Goal: Transaction & Acquisition: Download file/media

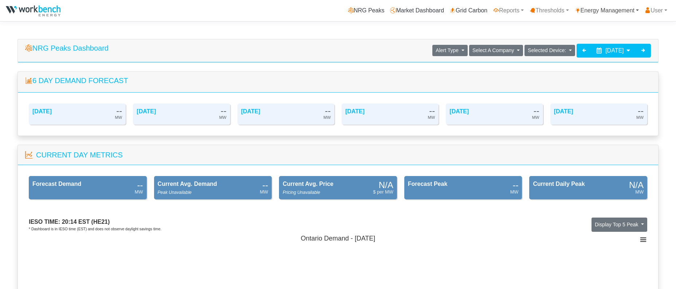
click at [616, 9] on link "Energy Management" at bounding box center [607, 10] width 70 height 15
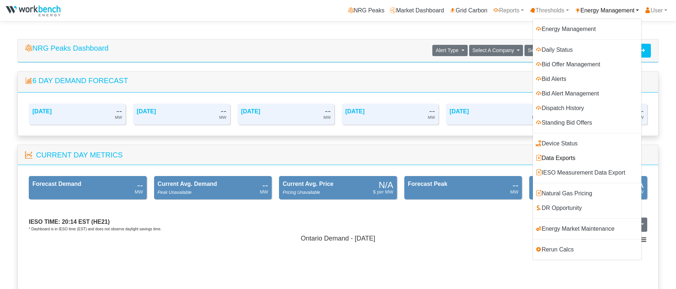
click at [569, 155] on link "Data Exports" at bounding box center [587, 158] width 109 height 15
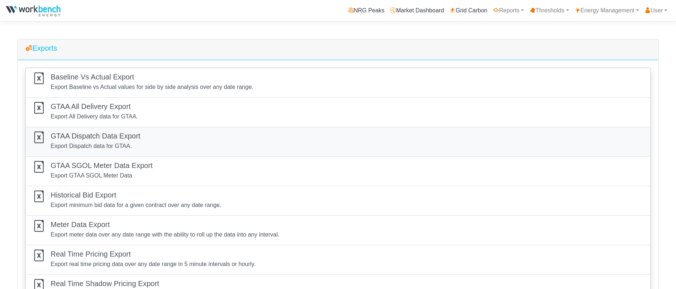
click at [92, 134] on h5 "GTAA Dispatch Data Export" at bounding box center [96, 135] width 90 height 9
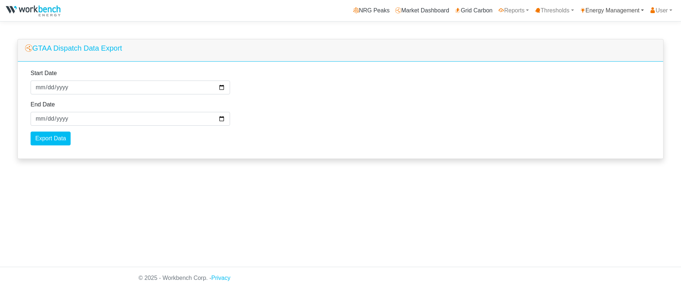
click at [614, 9] on link "Energy Management" at bounding box center [612, 10] width 70 height 15
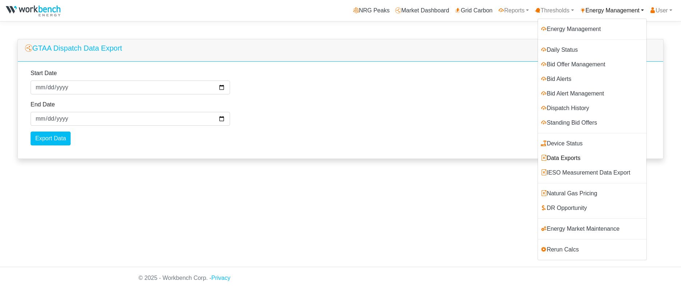
click at [567, 159] on link "Data Exports" at bounding box center [592, 158] width 109 height 15
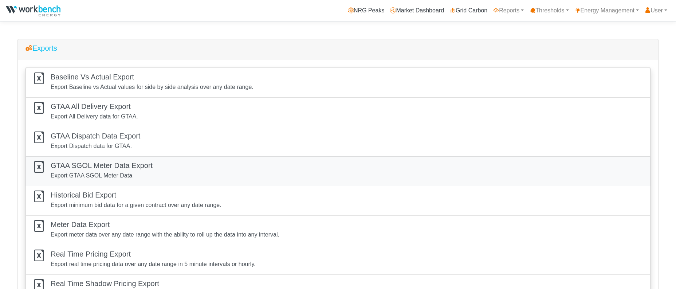
click at [102, 163] on h5 "GTAA SGOL Meter Data Export" at bounding box center [102, 165] width 102 height 9
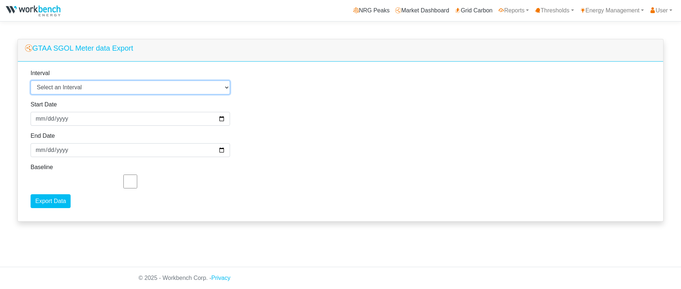
click at [64, 86] on select "Select an Interval 1 Minute 5 Minutes 15 Minutes 30 Minutes Hourly Daily" at bounding box center [131, 87] width 200 height 14
select select "5"
click at [31, 81] on select "Select an Interval 1 Minute 5 Minutes 15 Minutes 30 Minutes Hourly Daily" at bounding box center [131, 87] width 200 height 14
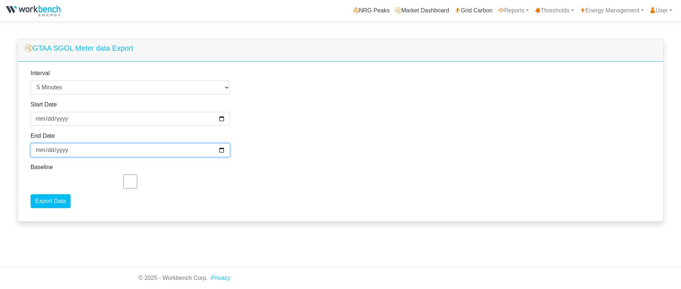
click at [64, 152] on input "2025-08-14" at bounding box center [131, 150] width 200 height 14
type input "2025-08-15"
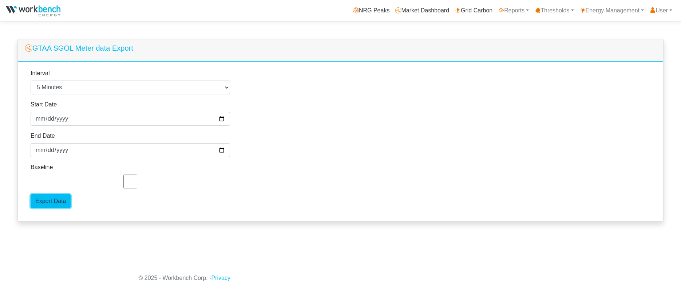
click at [43, 204] on input "Export Data" at bounding box center [51, 201] width 40 height 14
